Goal: Task Accomplishment & Management: Use online tool/utility

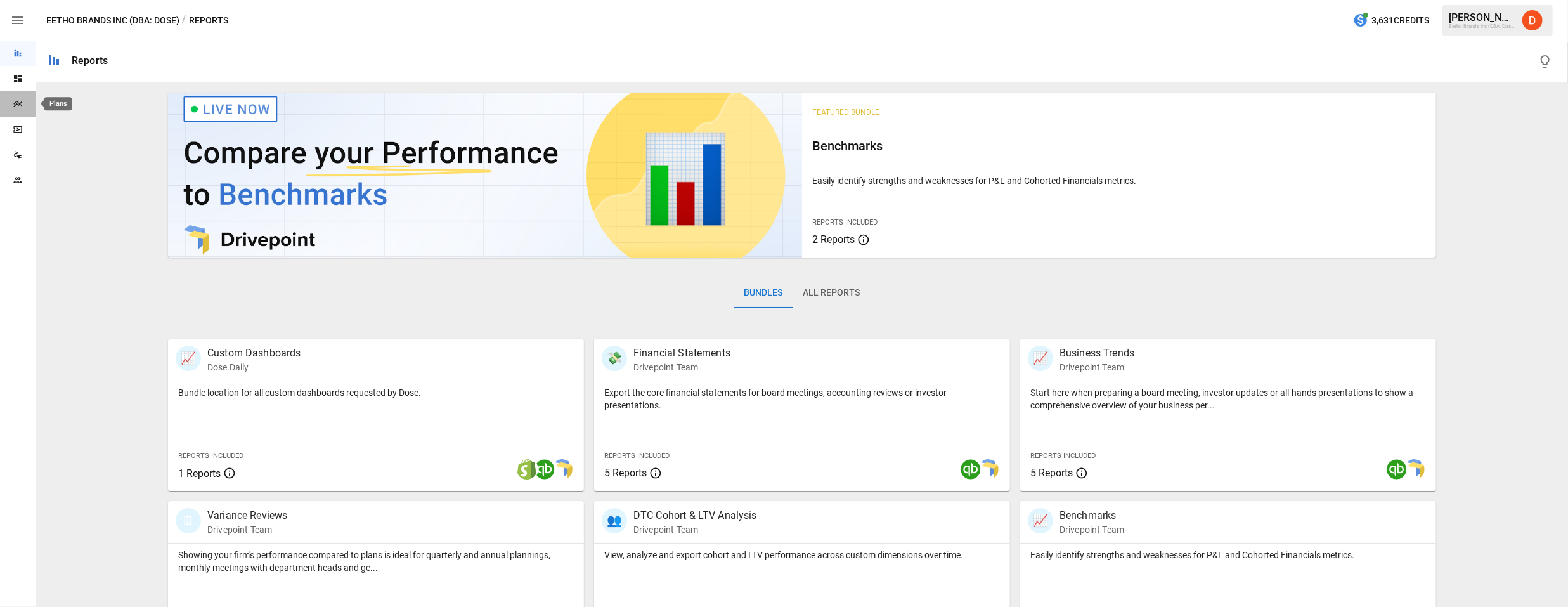
click at [19, 106] on icon "Plans" at bounding box center [18, 104] width 10 height 10
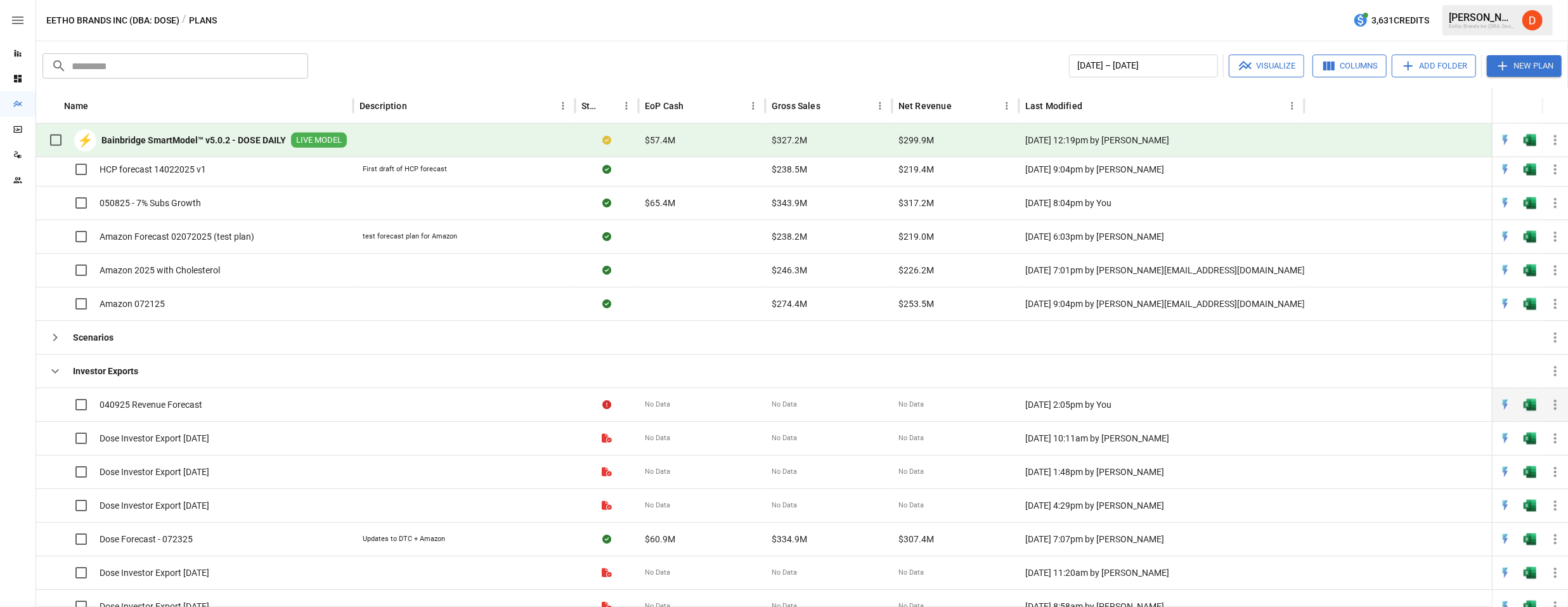
click at [156, 406] on span "040925 Revenue Forecast" at bounding box center [151, 405] width 103 height 13
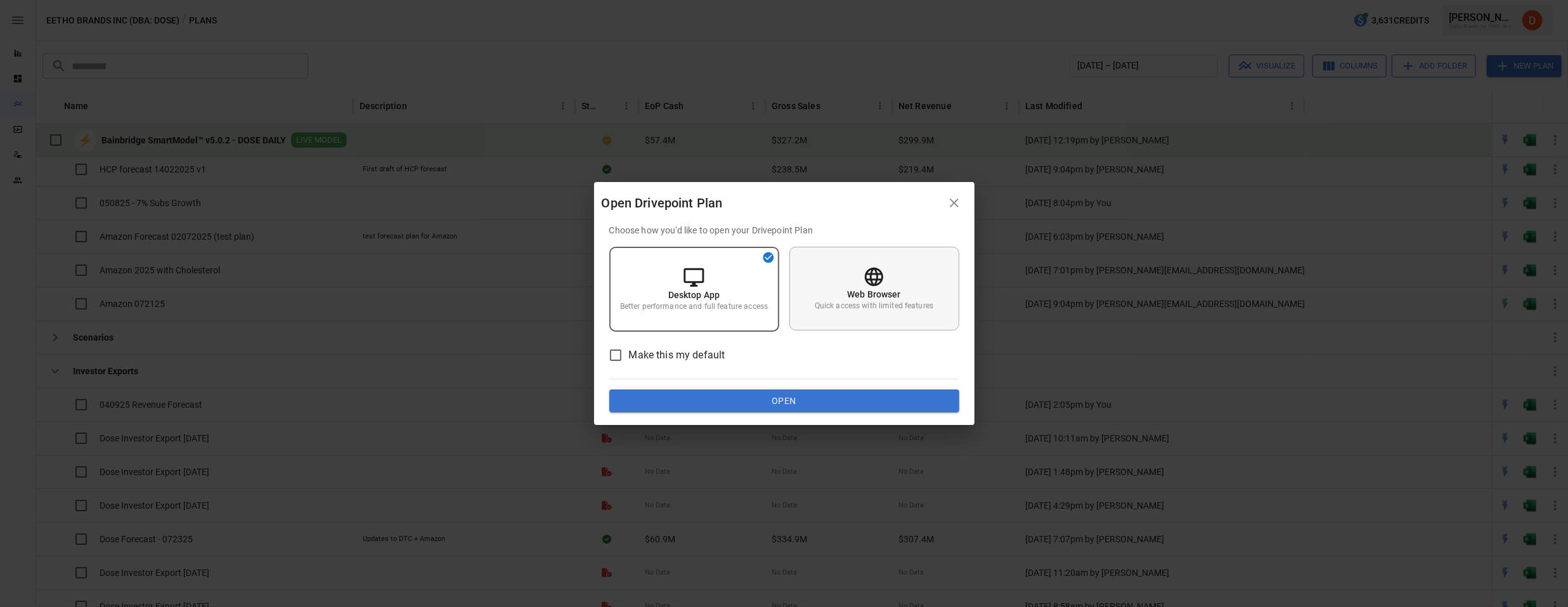
click at [877, 270] on icon at bounding box center [874, 276] width 18 height 18
click at [803, 396] on button "Open" at bounding box center [784, 401] width 350 height 23
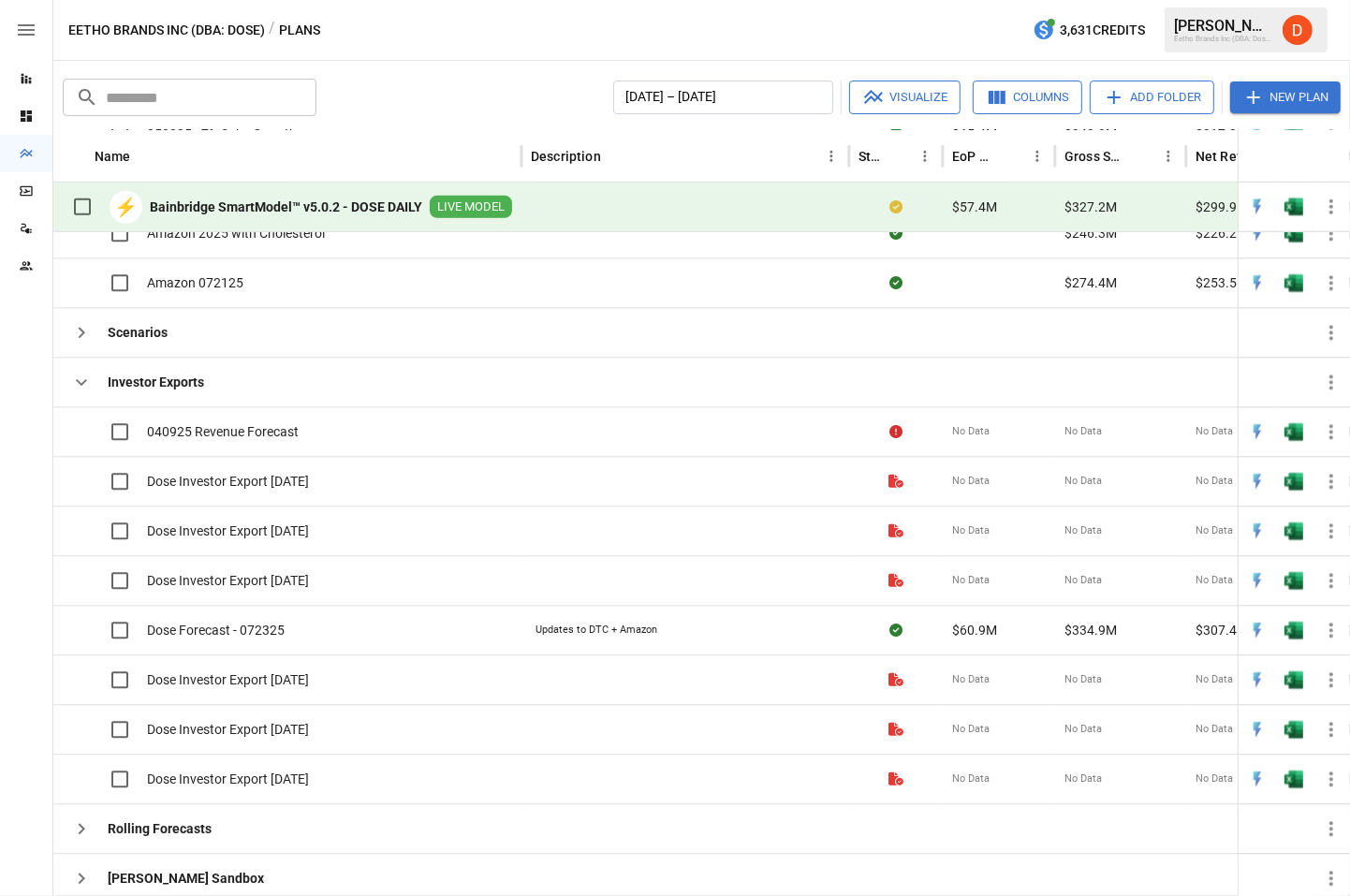
click at [28, 488] on div at bounding box center [26, 590] width 53 height 612
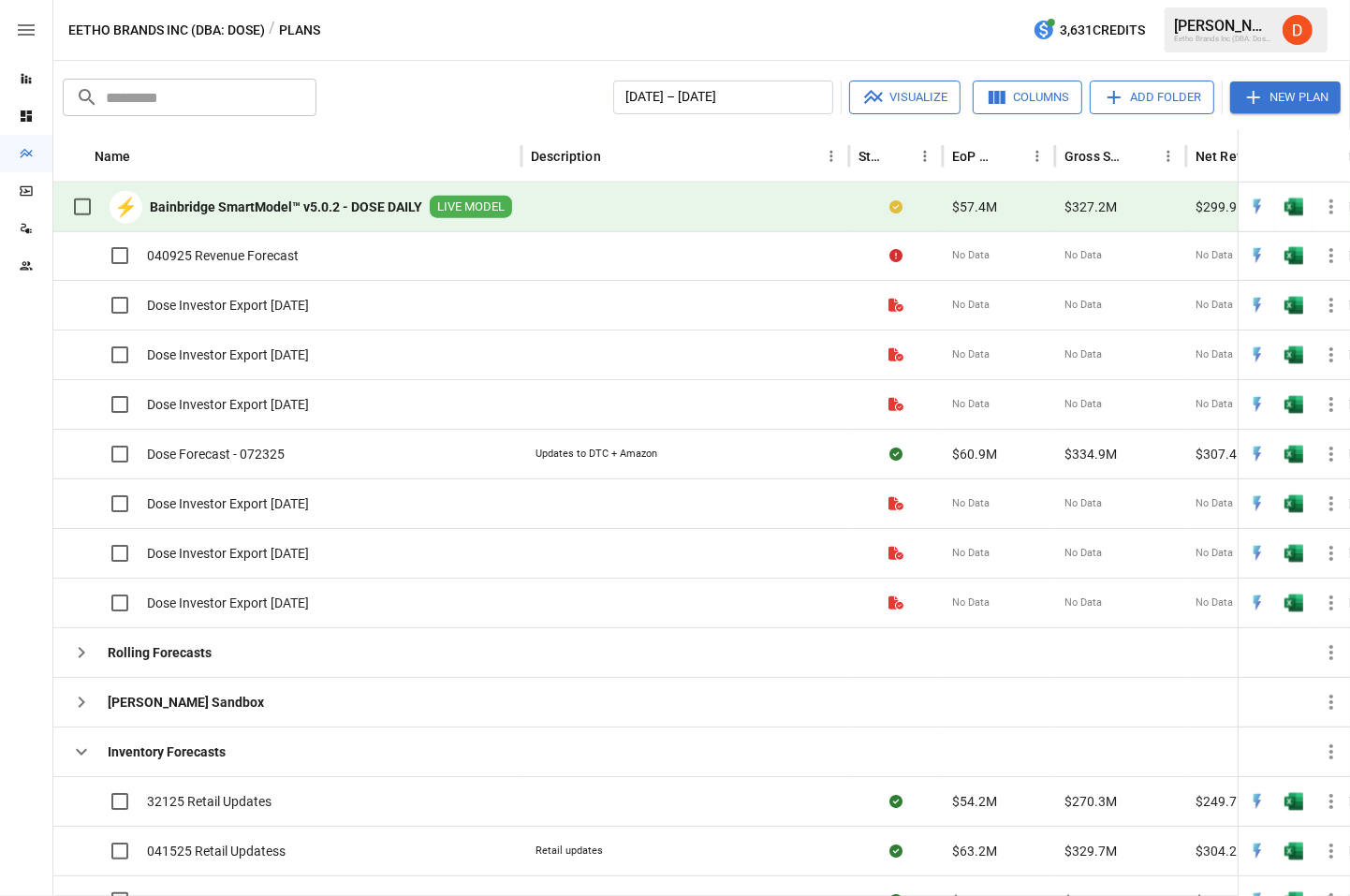
scroll to position [1510, 0]
click at [83, 703] on icon "button" at bounding box center [82, 702] width 7 height 11
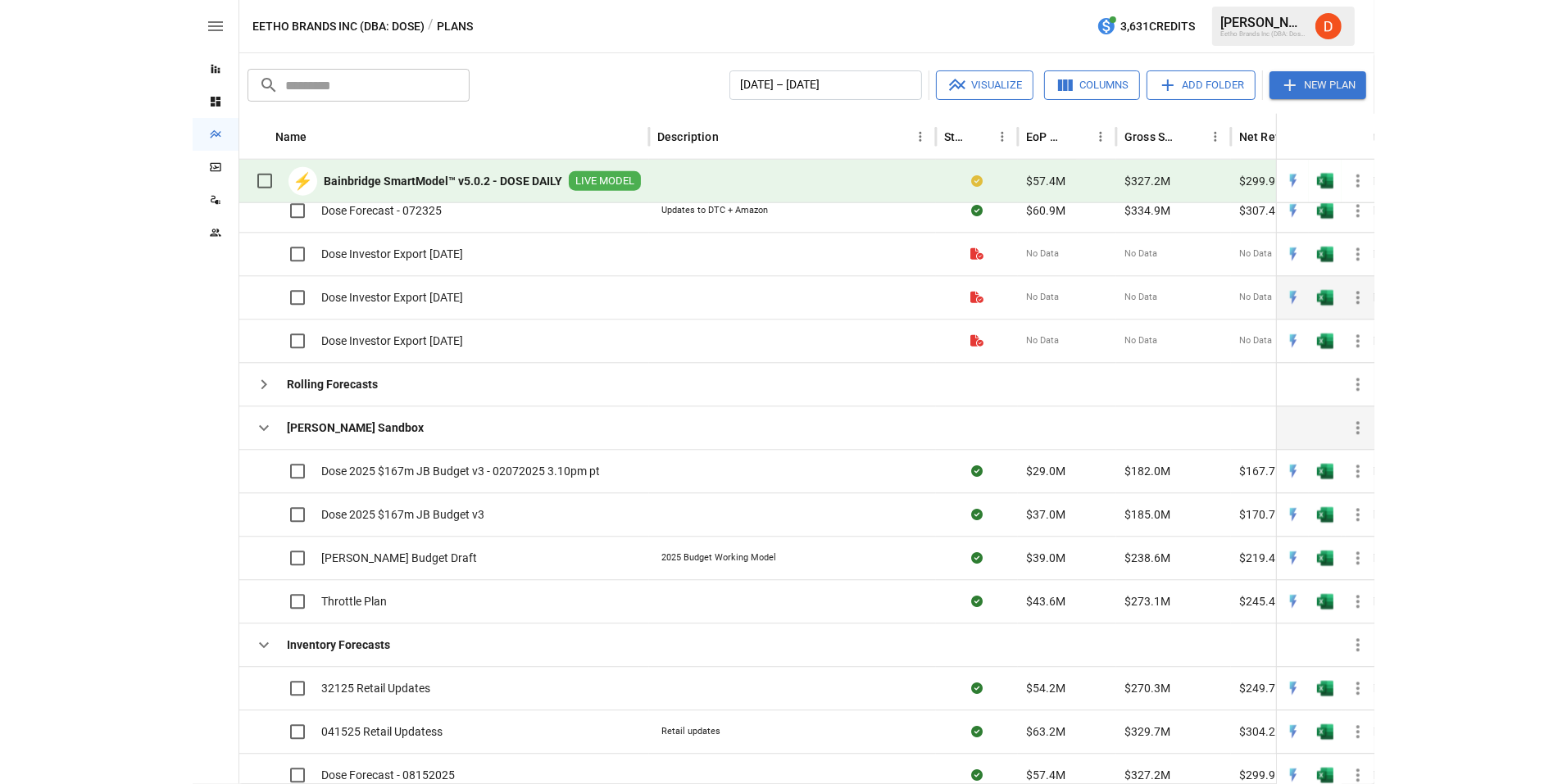
scroll to position [1534, 0]
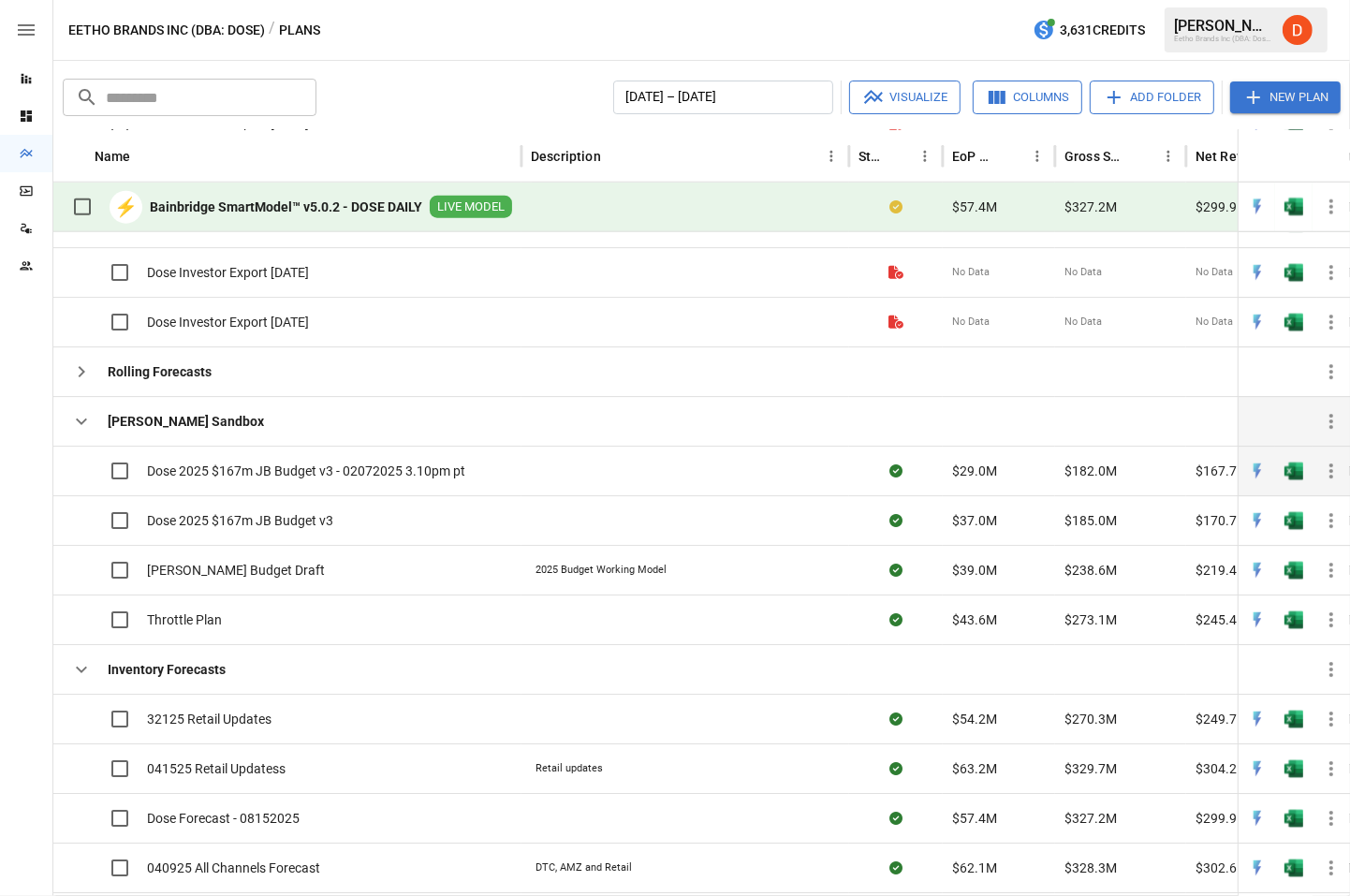
click at [280, 475] on span "Dose 2025 $167m JB Budget v3 - 02072025 3.10pm pt" at bounding box center [306, 471] width 318 height 19
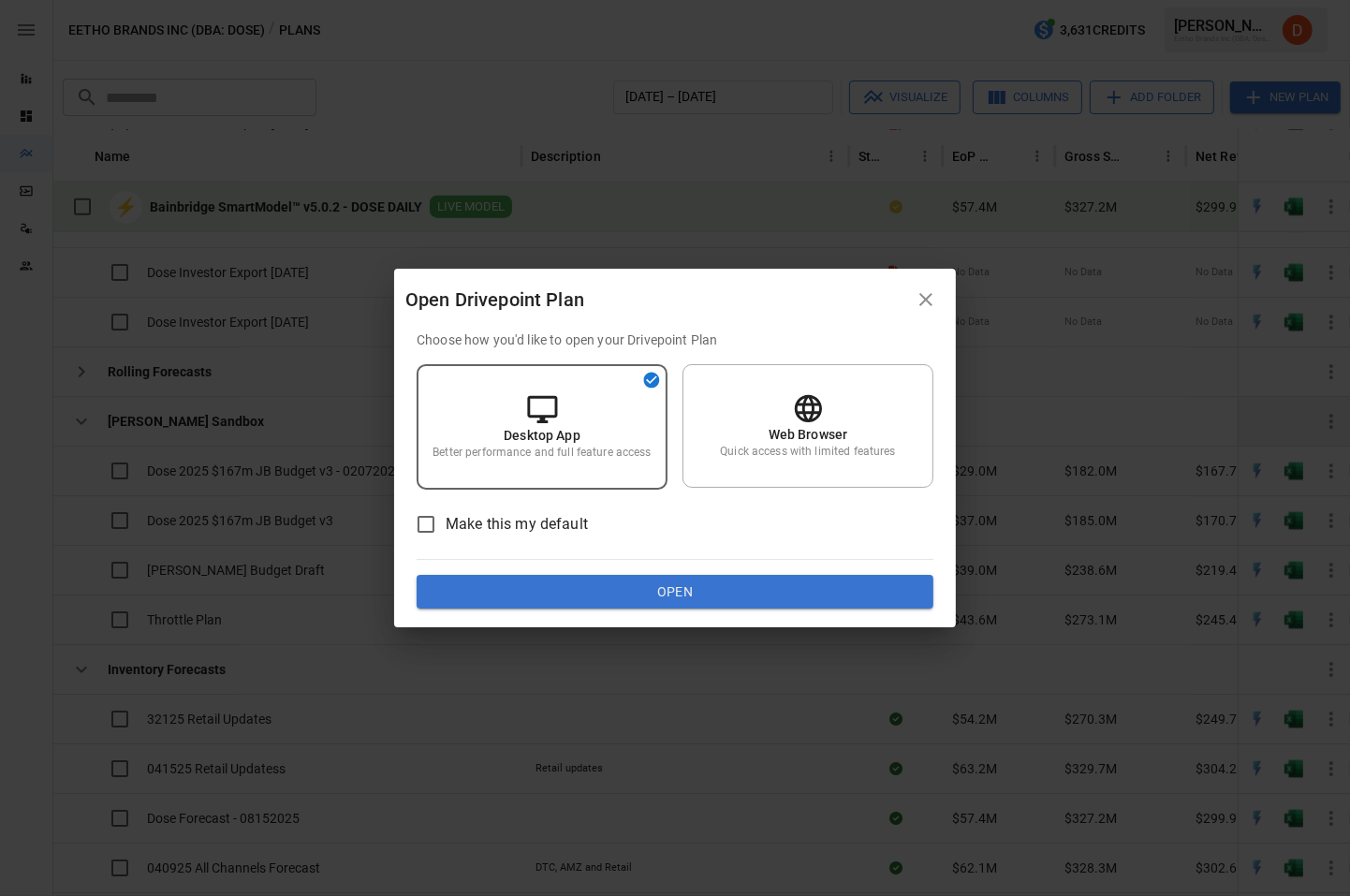
click at [928, 298] on icon "button" at bounding box center [926, 299] width 13 height 13
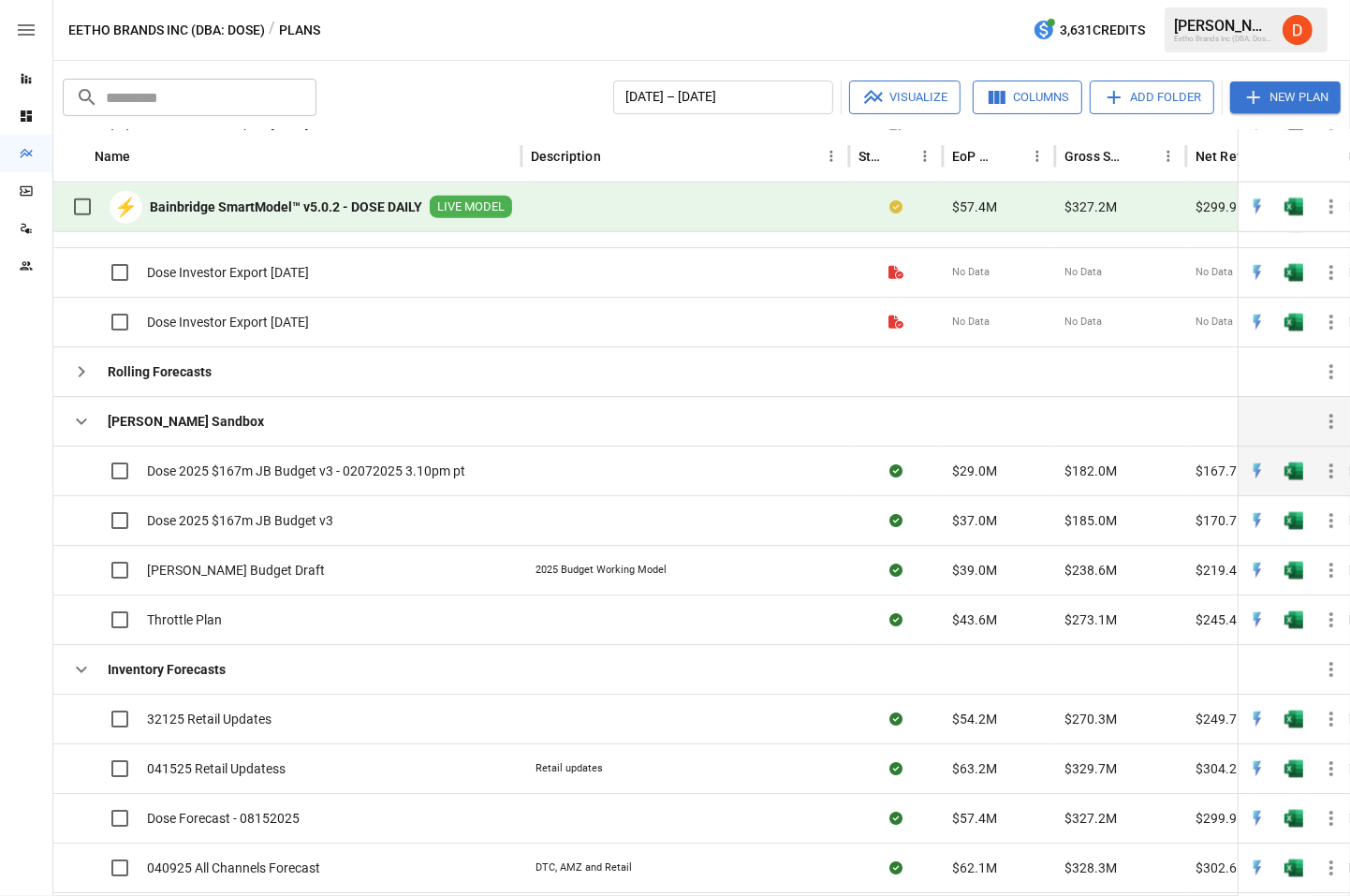
click at [1328, 470] on icon "button" at bounding box center [1331, 471] width 23 height 23
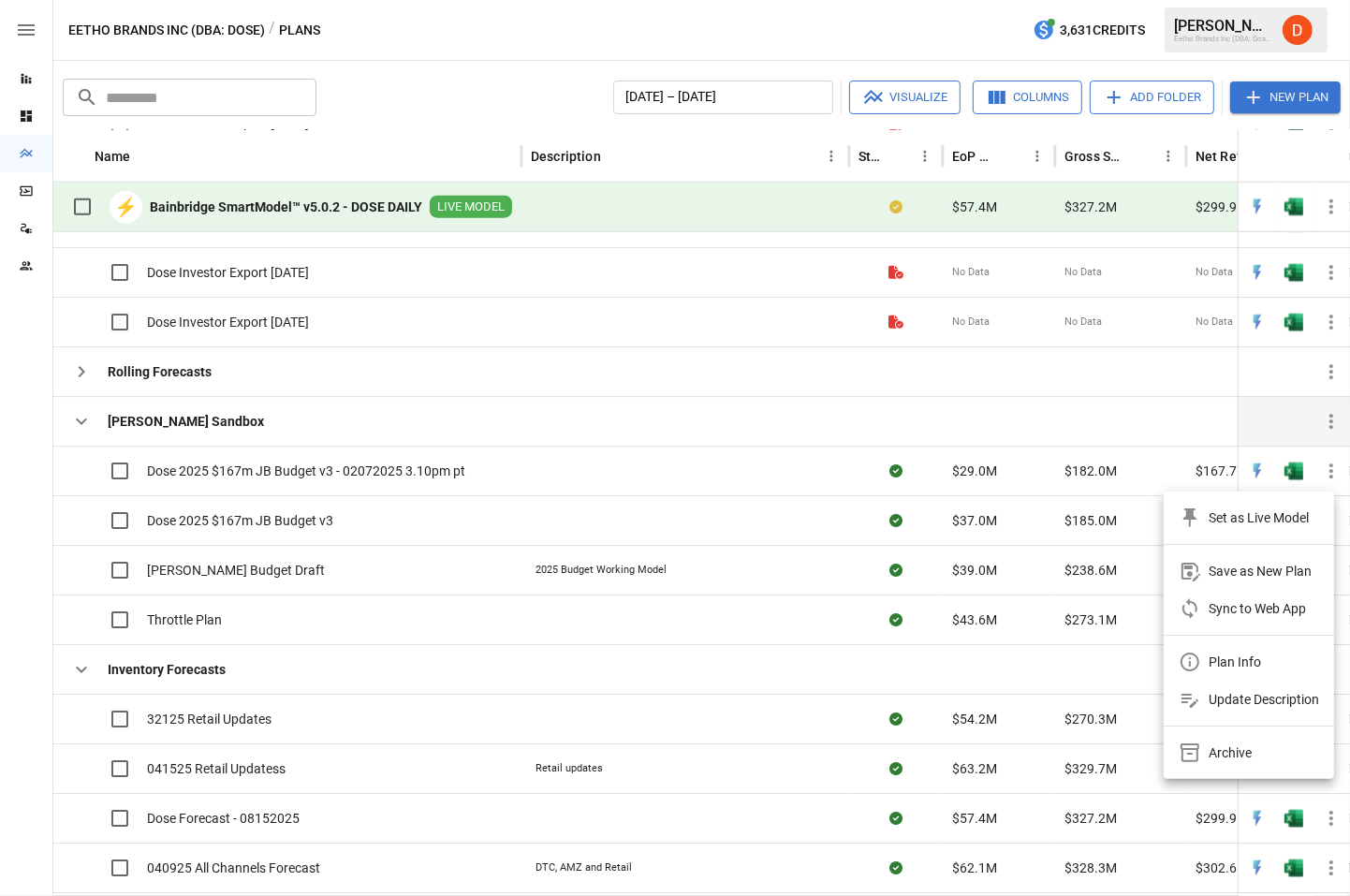
click at [315, 483] on div at bounding box center [675, 448] width 1350 height 896
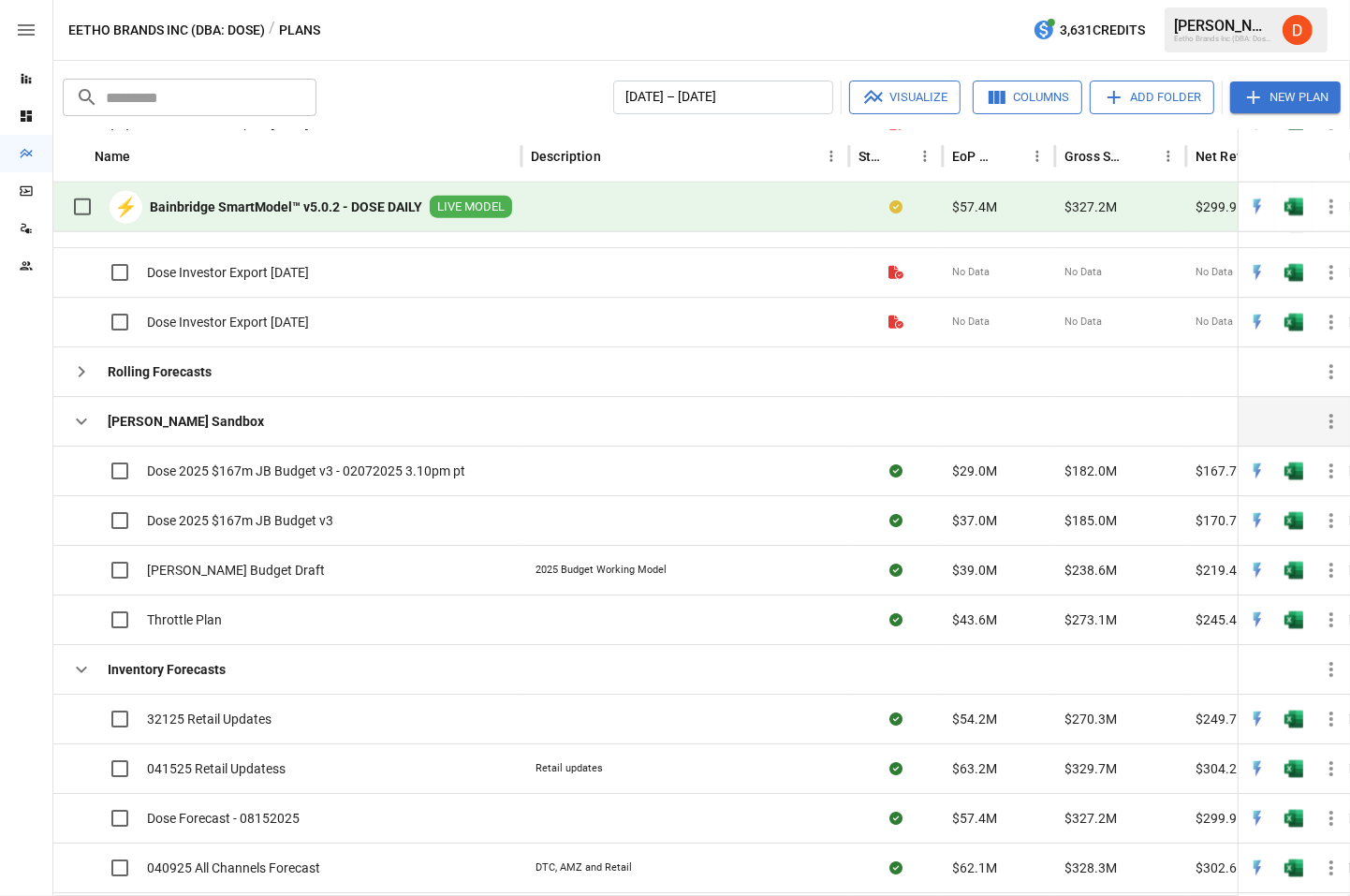
click at [309, 470] on span "Dose 2025 $167m JB Budget v3 - 02072025 3.10pm pt" at bounding box center [306, 471] width 318 height 19
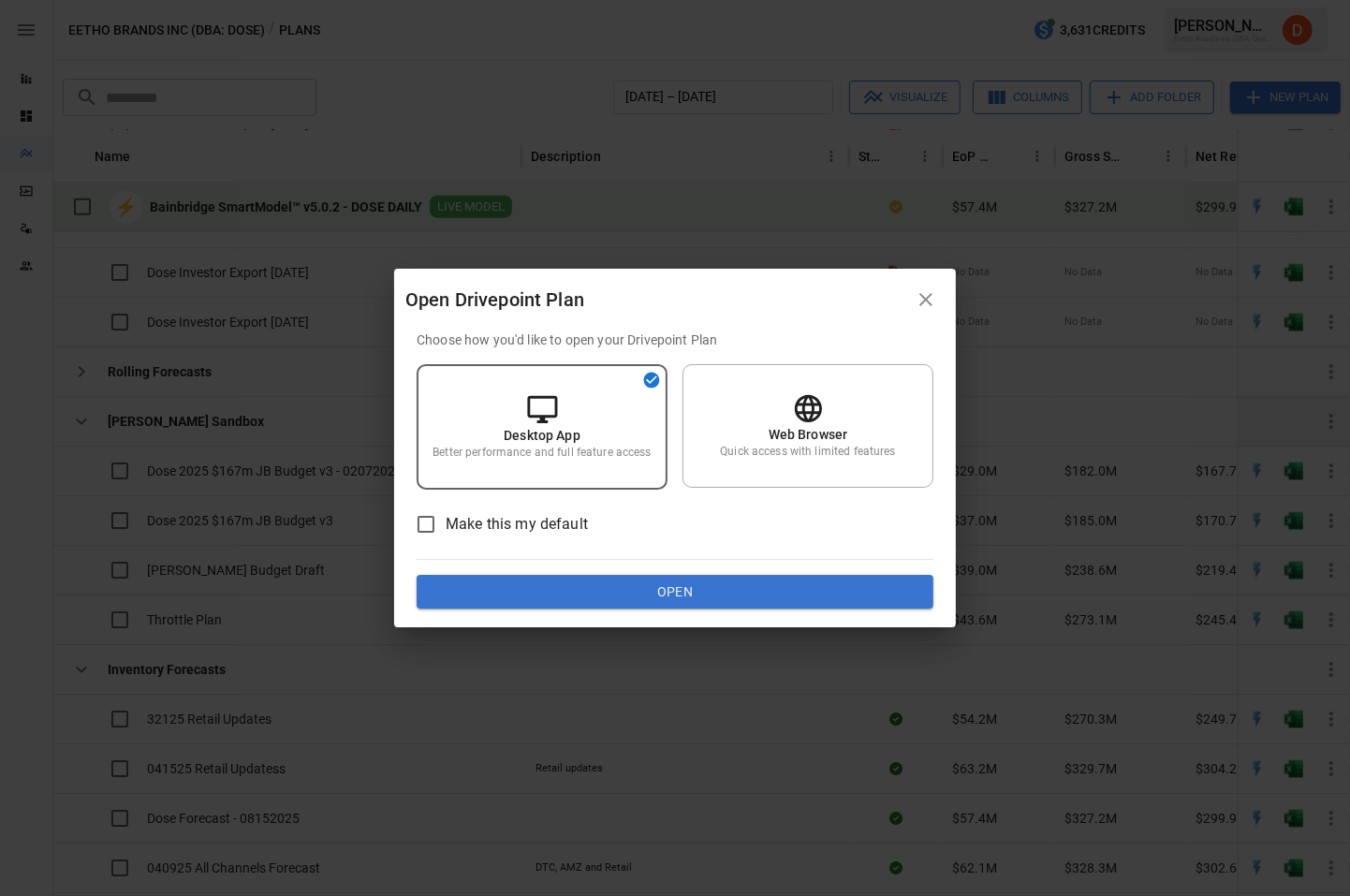
click at [225, 559] on div "Open Drivepoint Plan Choose how you'd like to open your Drivepoint Plan Desktop…" at bounding box center [675, 448] width 1350 height 896
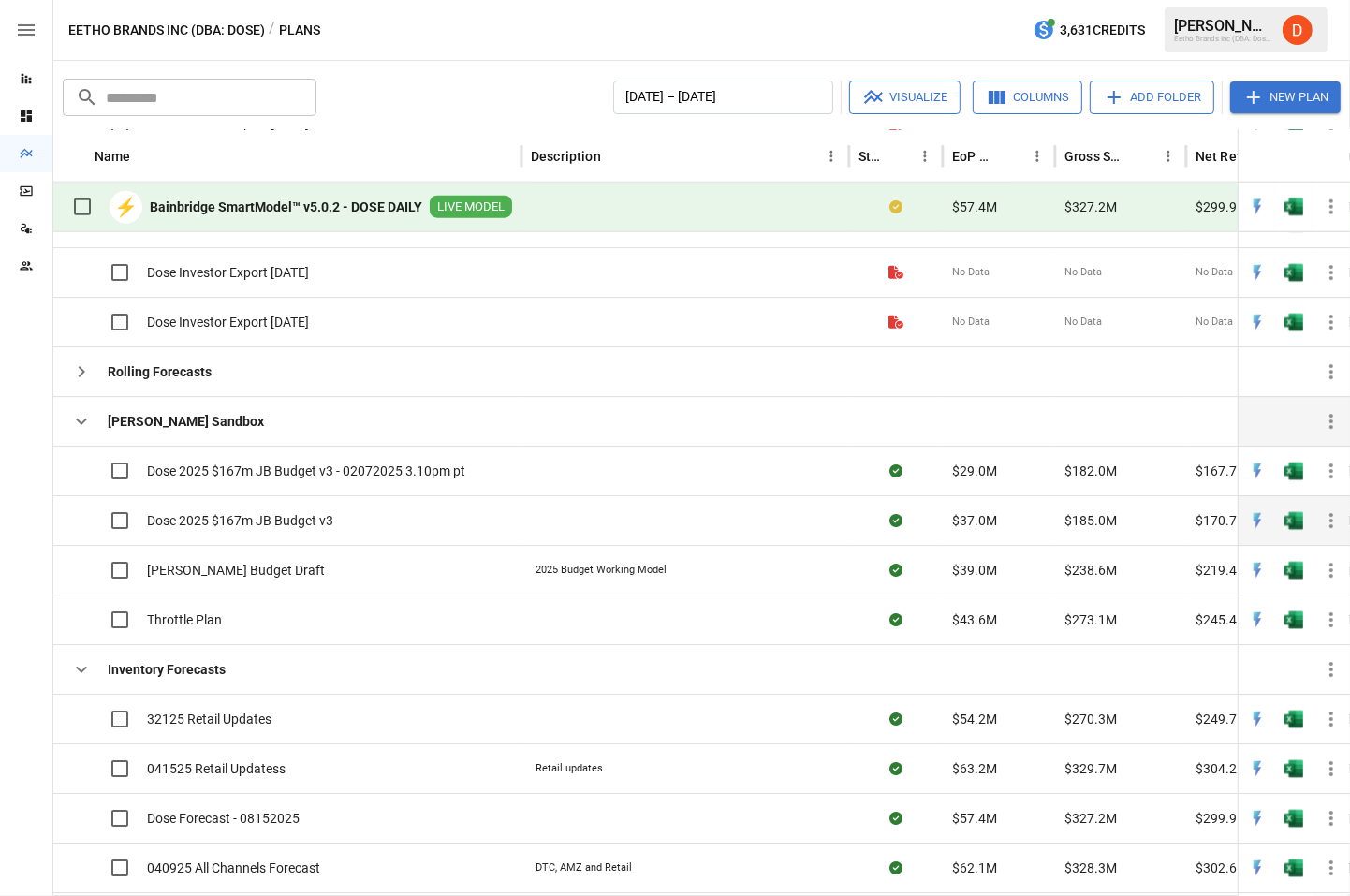
click at [311, 522] on span "Dose 2025 $167m JB Budget v3" at bounding box center [240, 521] width 187 height 19
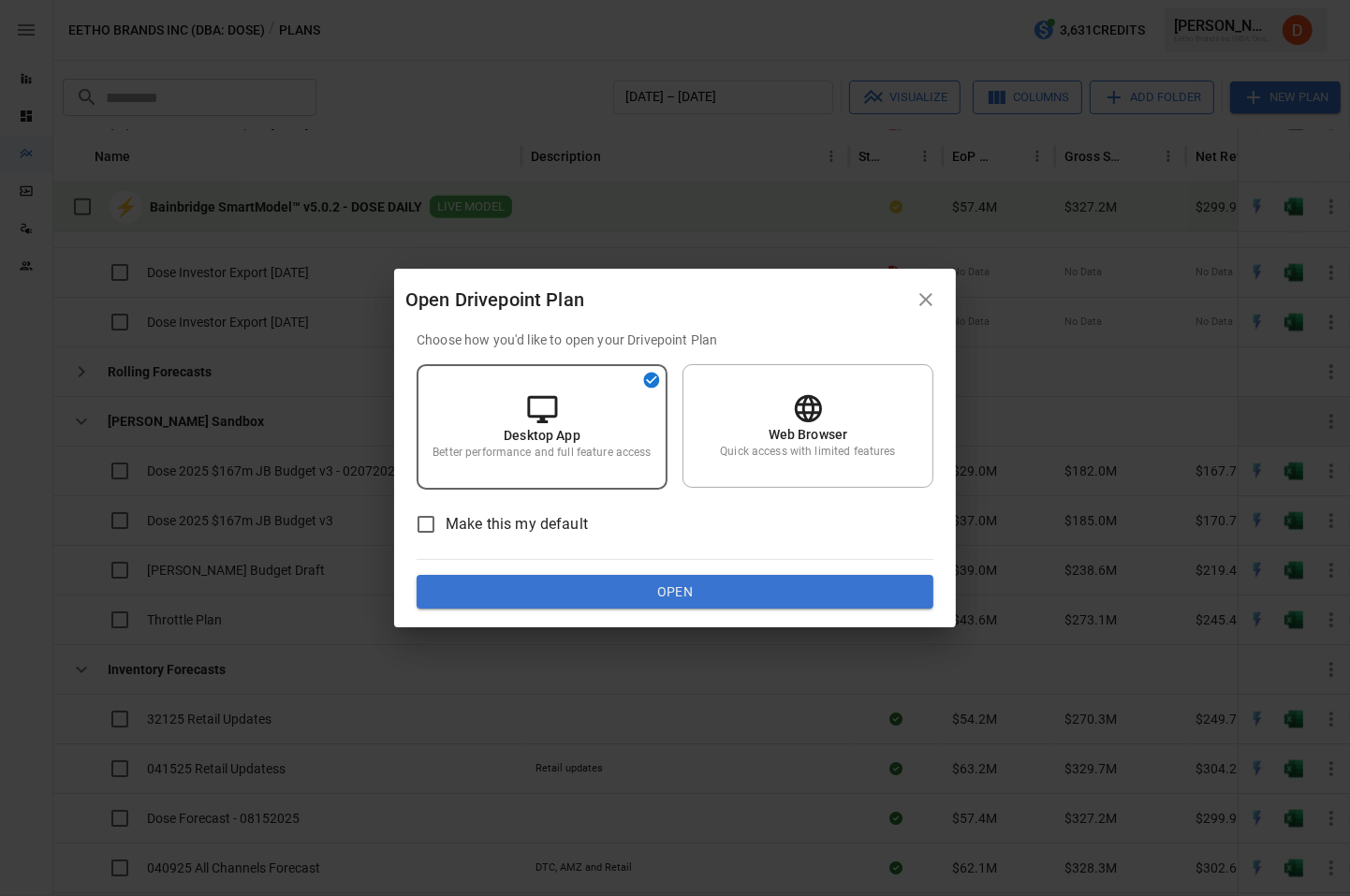
click at [679, 584] on button "Open" at bounding box center [675, 592] width 517 height 34
